Goal: Find contact information: Obtain details needed to contact an individual or organization

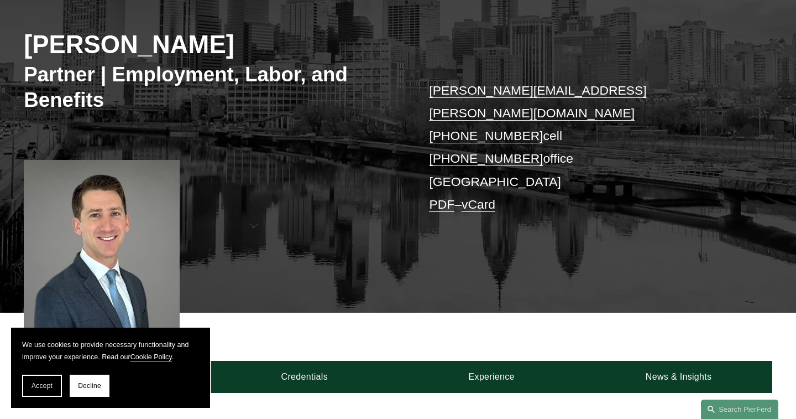
scroll to position [157, 0]
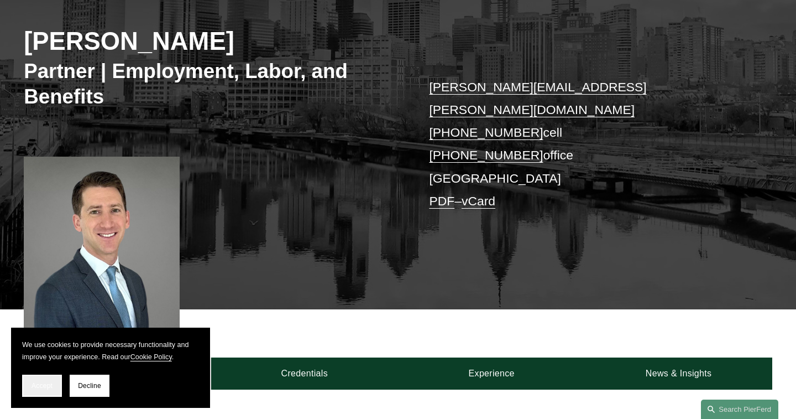
click at [45, 390] on button "Accept" at bounding box center [42, 385] width 40 height 22
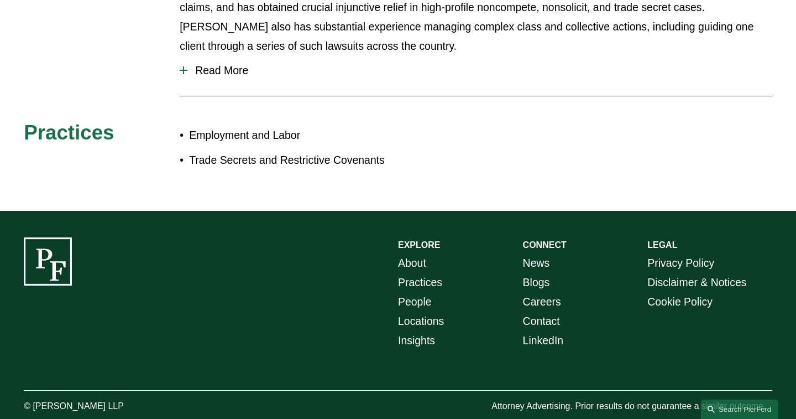
scroll to position [612, 0]
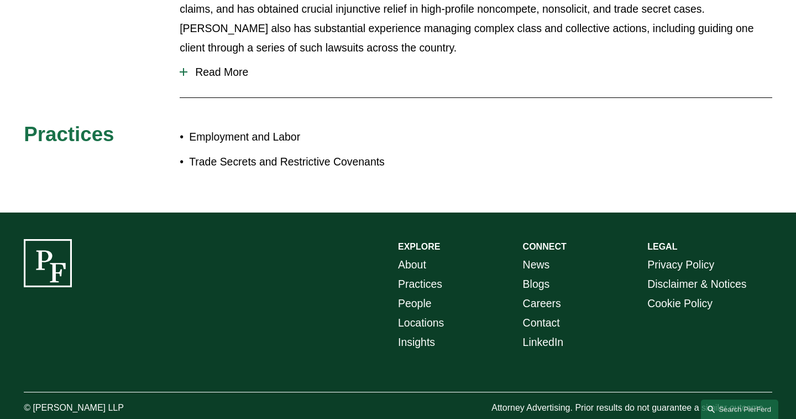
click at [413, 255] on link "About" at bounding box center [412, 264] width 28 height 19
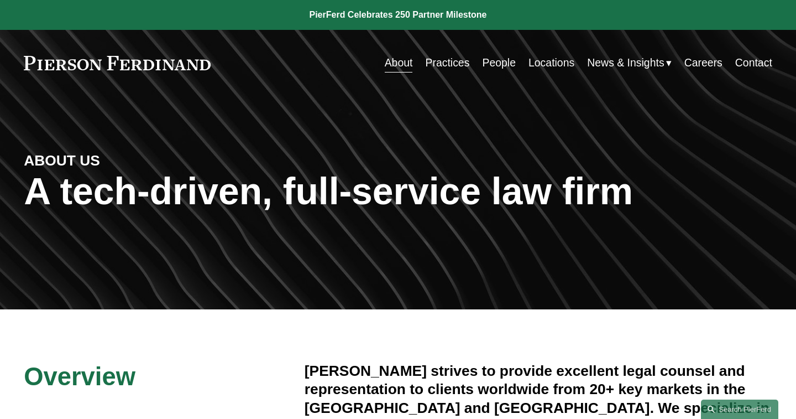
click at [750, 63] on link "Contact" at bounding box center [754, 63] width 37 height 22
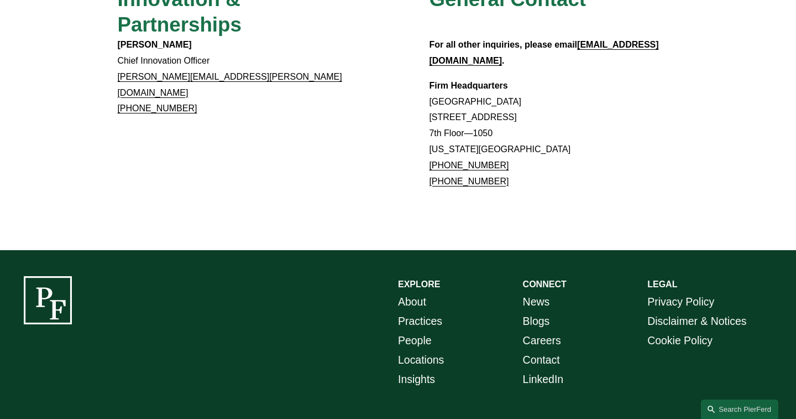
scroll to position [1043, 0]
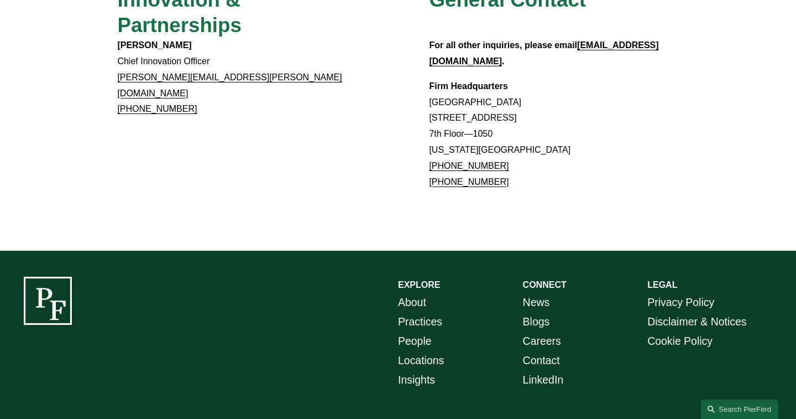
click at [412, 293] on link "About" at bounding box center [412, 302] width 28 height 19
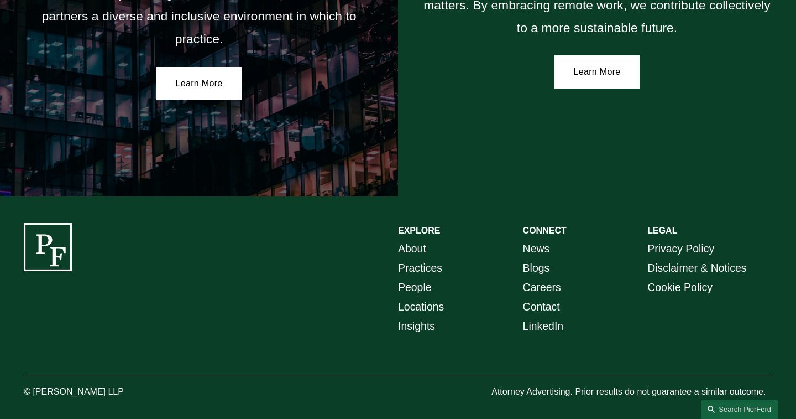
scroll to position [1976, 0]
